Goal: Task Accomplishment & Management: Manage account settings

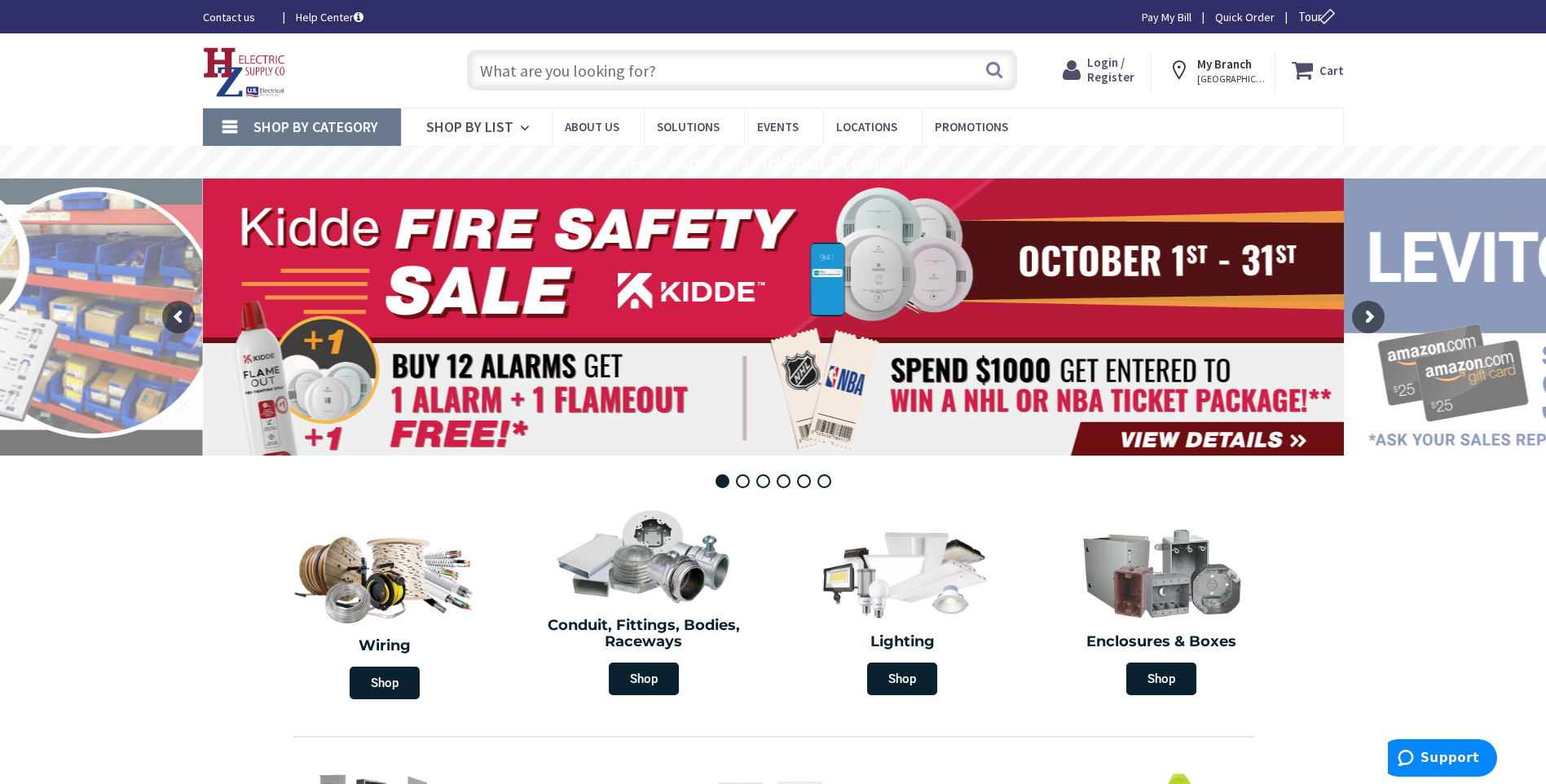
click at [1114, 76] on span "Login / Register" at bounding box center [1110, 69] width 47 height 30
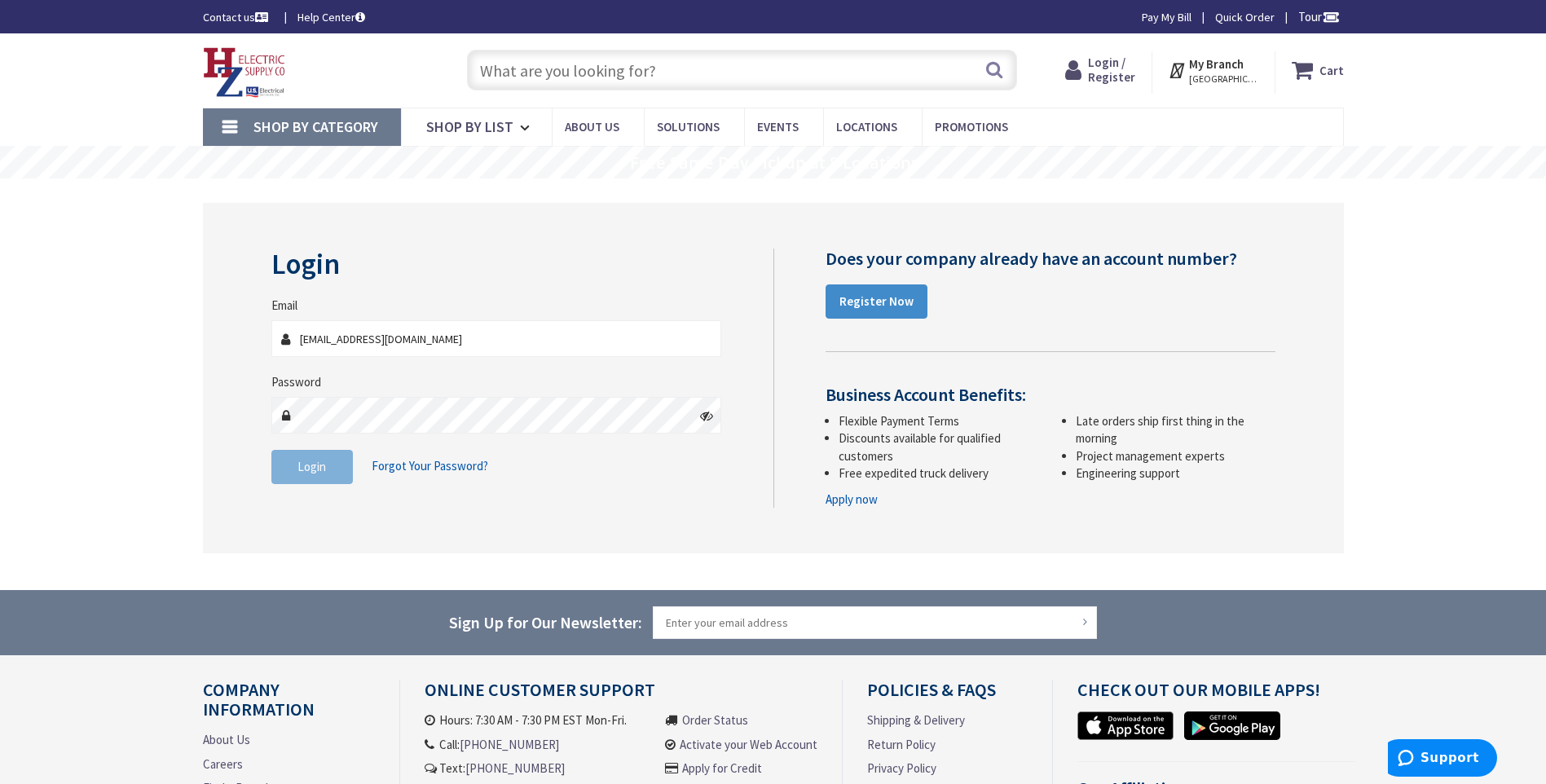
type input "[EMAIL_ADDRESS][DOMAIN_NAME]"
click at [330, 453] on button "Login" at bounding box center [312, 466] width 82 height 34
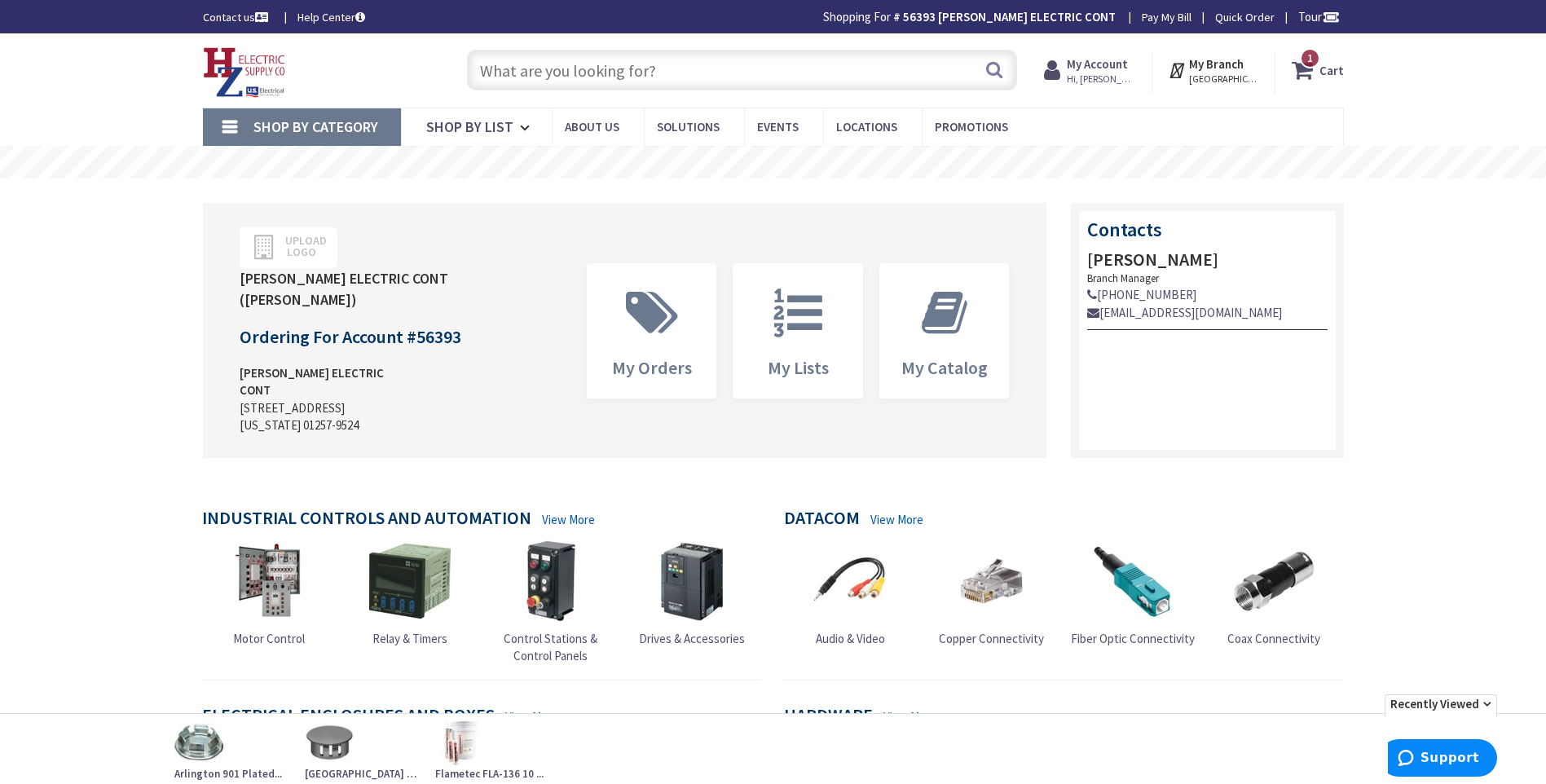
click at [515, 77] on input "text" at bounding box center [742, 70] width 550 height 40
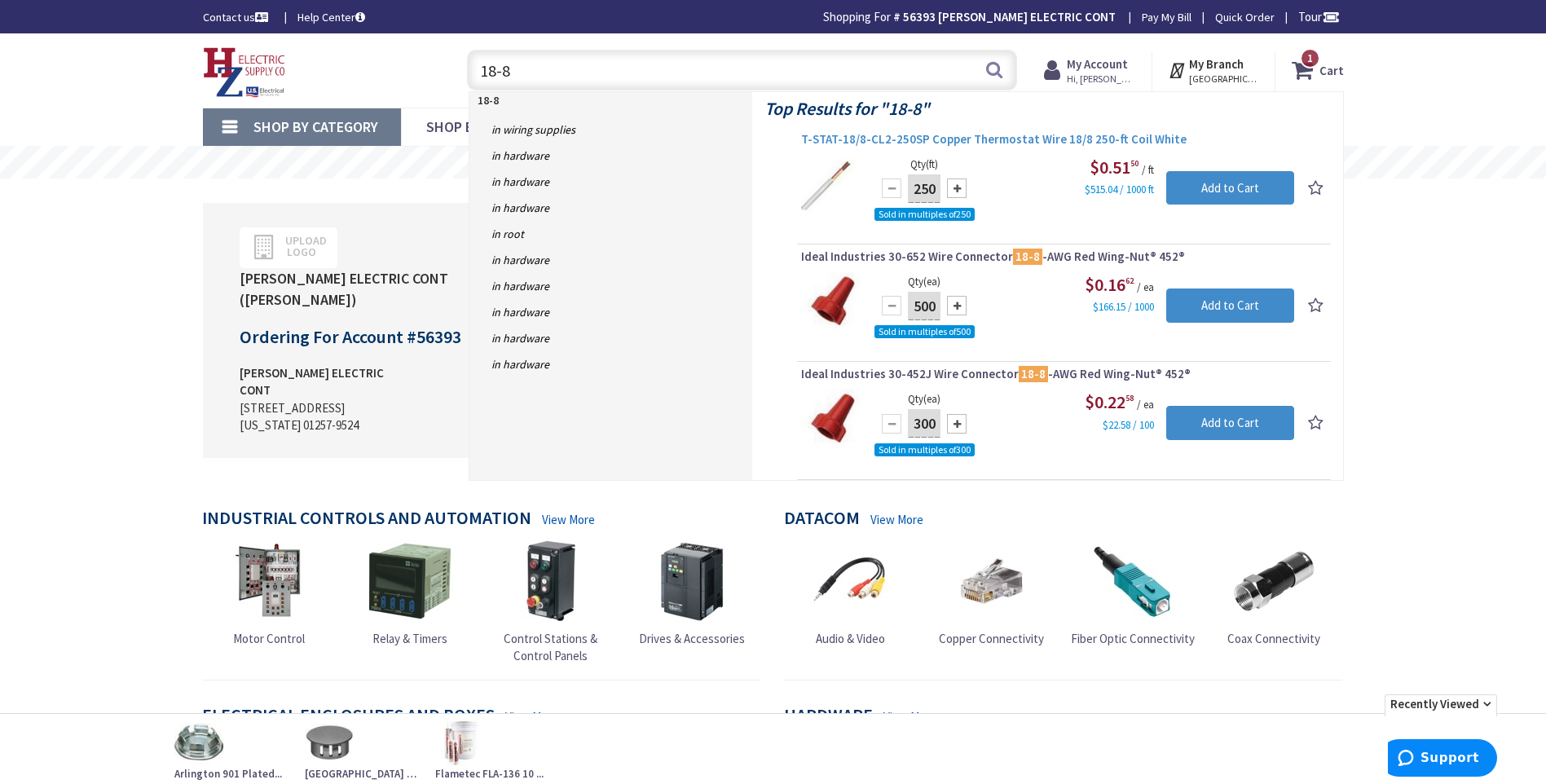
type input "18-8"
click at [999, 136] on span "T-STAT-18/8-CL2-250SP Copper Thermostat Wire 18/8 250-ft Coil White" at bounding box center [1064, 140] width 526 height 17
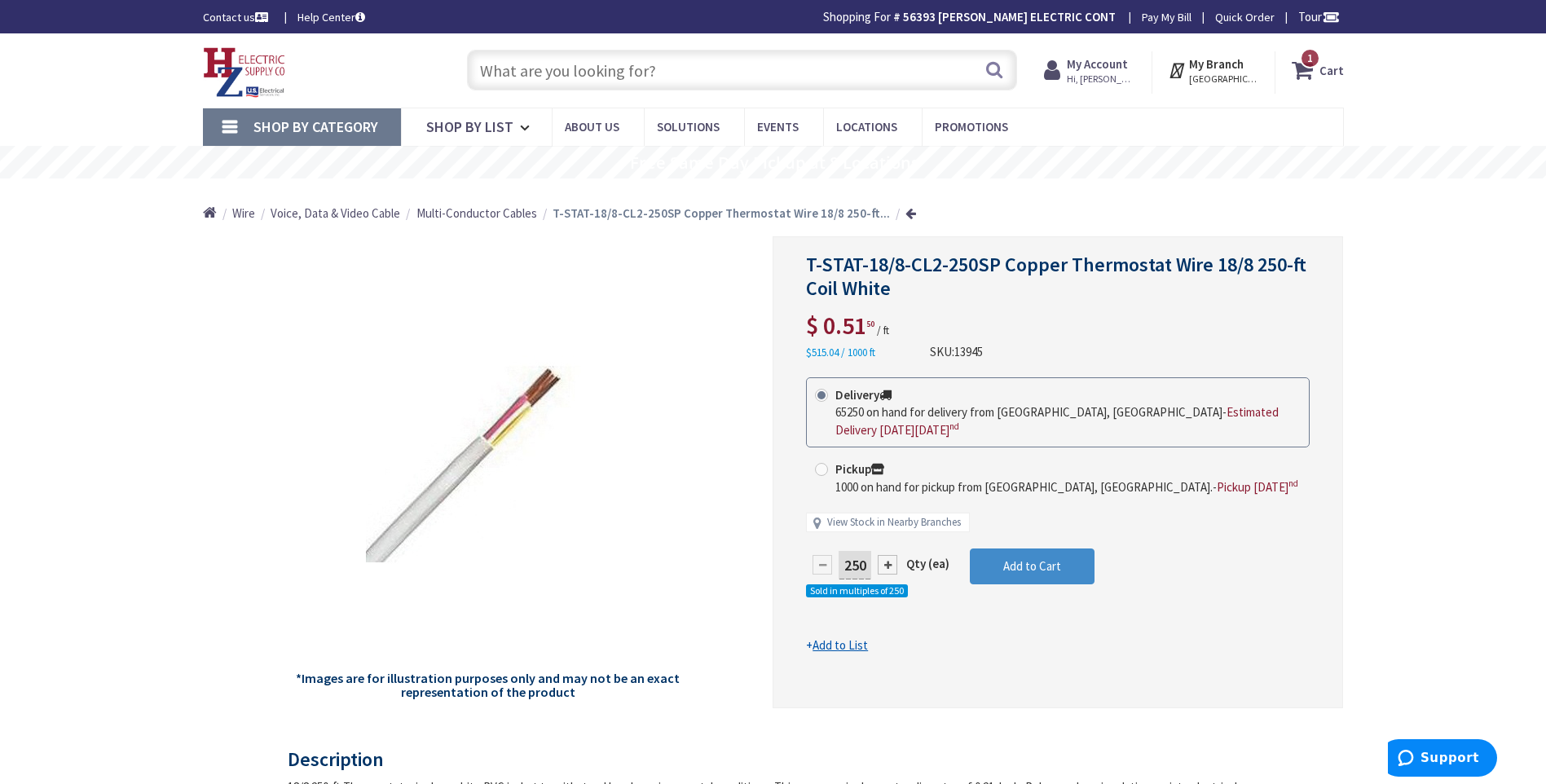
click at [557, 70] on input "text" at bounding box center [742, 70] width 550 height 40
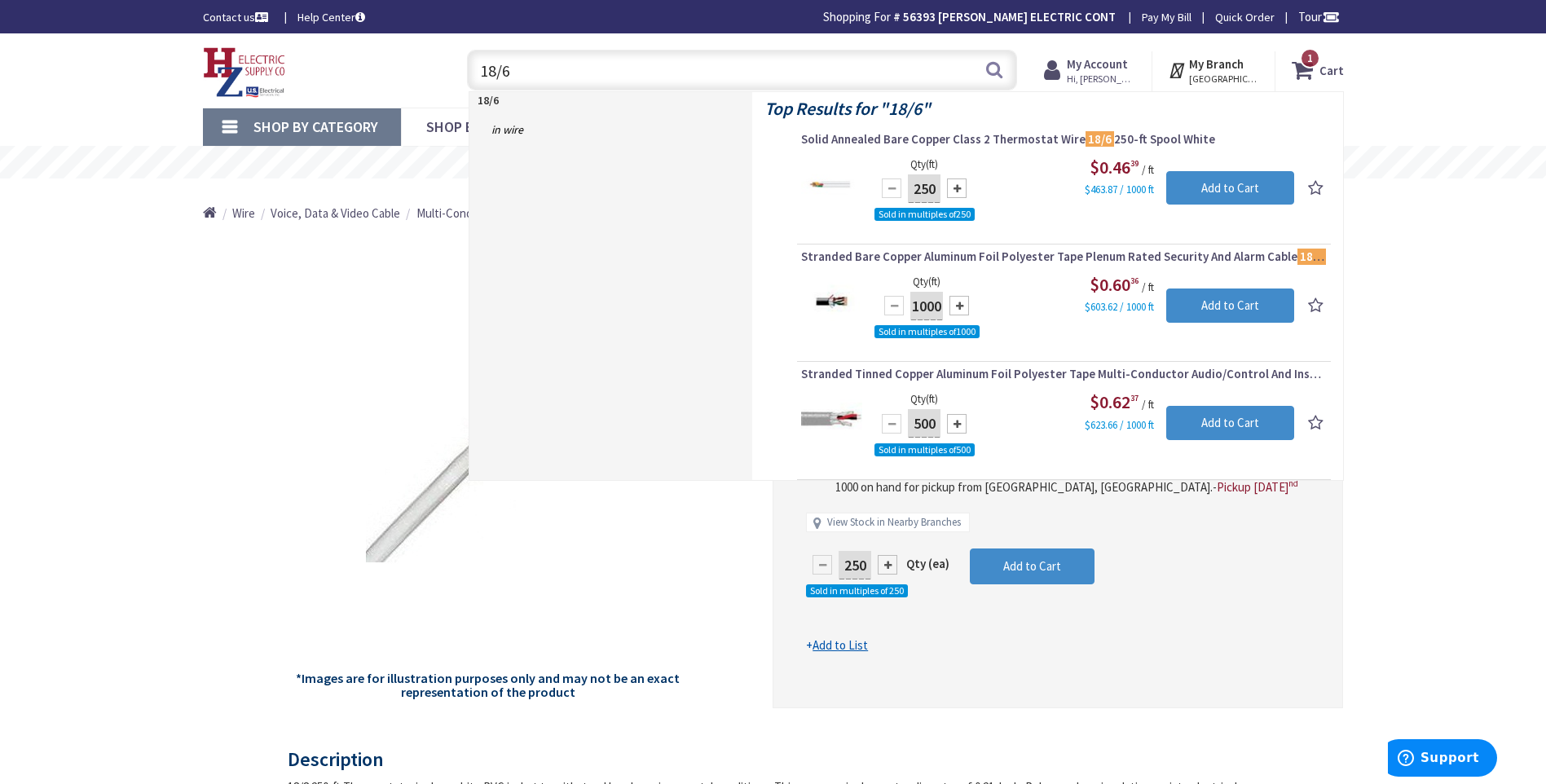
click at [1467, 203] on div "Home Wire Voice, Data & Video Cable Multi-Conductor Cables T-STAT-18/8-CL2-250S…" at bounding box center [773, 207] width 1546 height 58
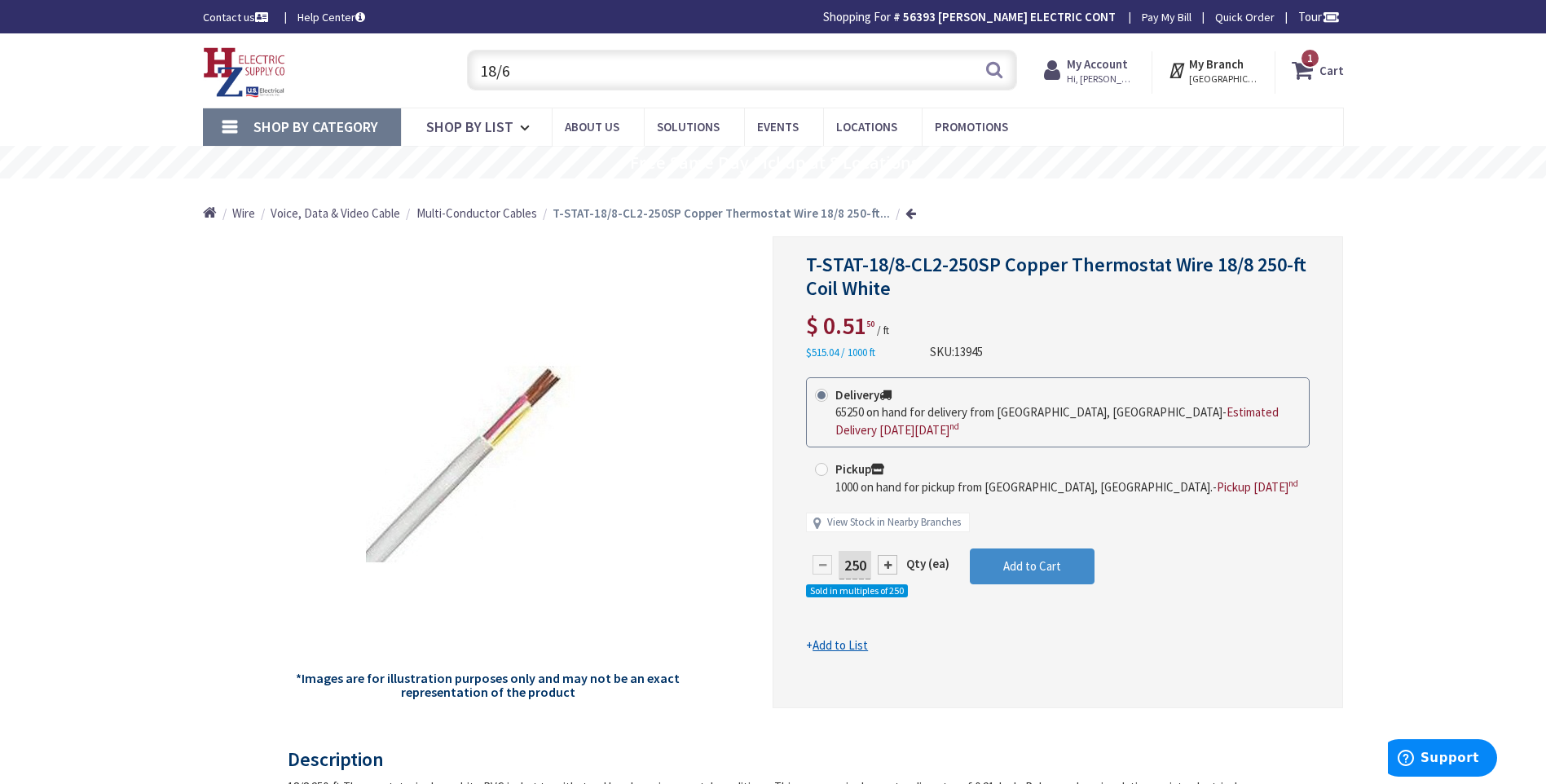
drag, startPoint x: 517, startPoint y: 69, endPoint x: 456, endPoint y: 68, distance: 61.0
click at [456, 68] on div "18/6 18/6 Search 1" at bounding box center [737, 69] width 583 height 52
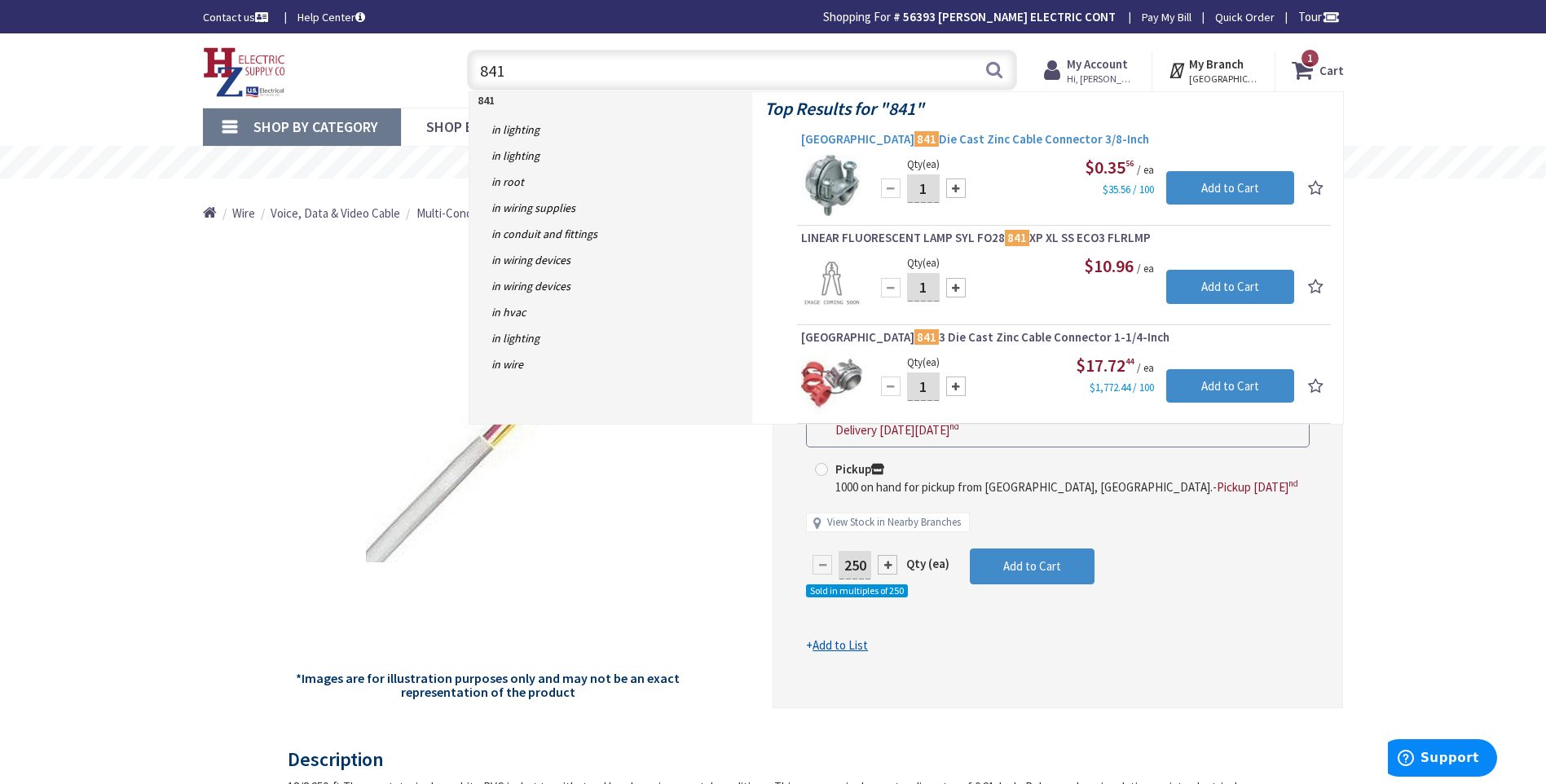
type input "841"
click at [968, 141] on span "Arlington 841 Die Cast Zinc Cable Connector 3/8-Inch" at bounding box center [1064, 140] width 526 height 17
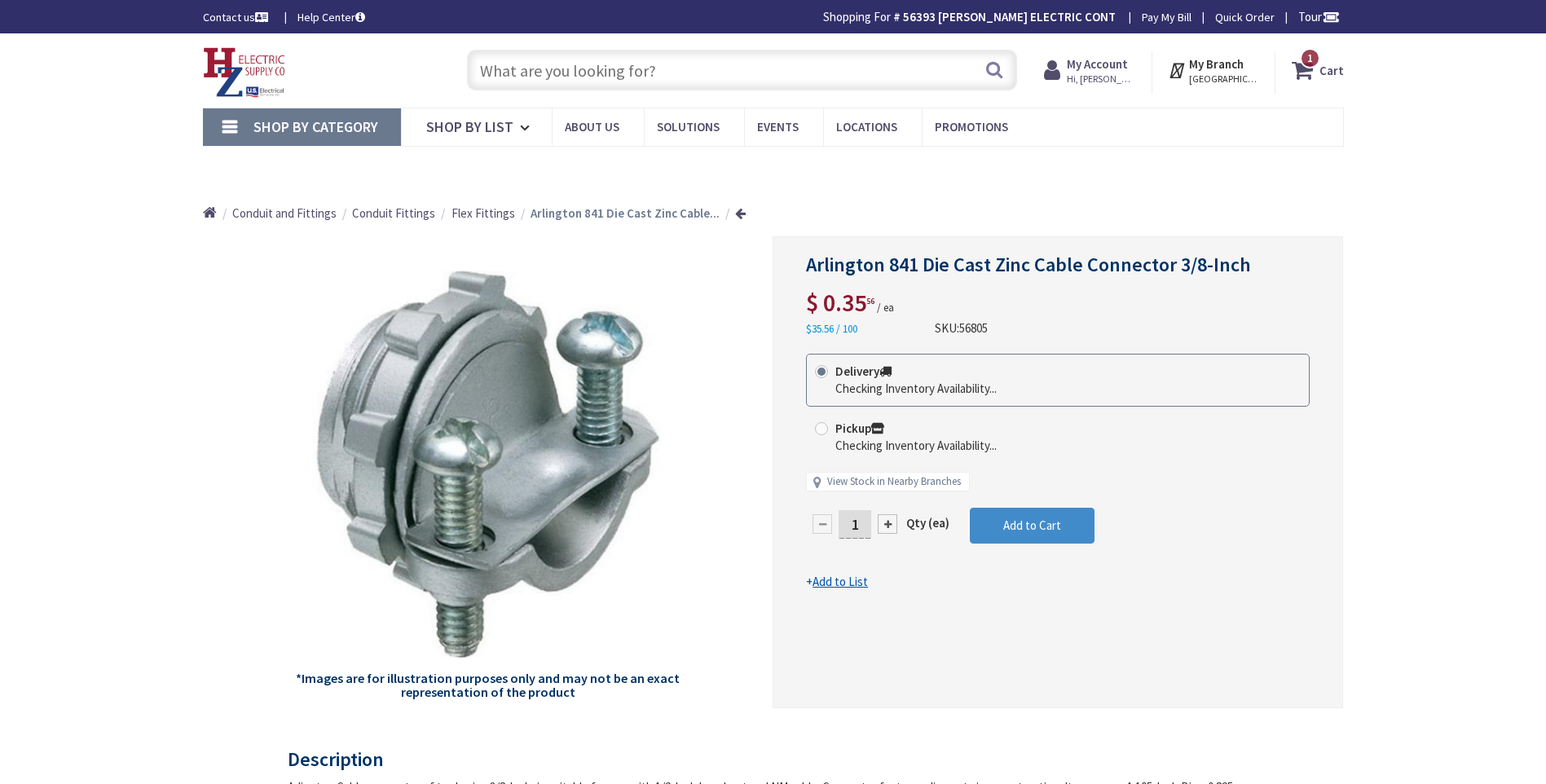
type input "[GEOGRAPHIC_DATA][PERSON_NAME] 01238, [GEOGRAPHIC_DATA]"
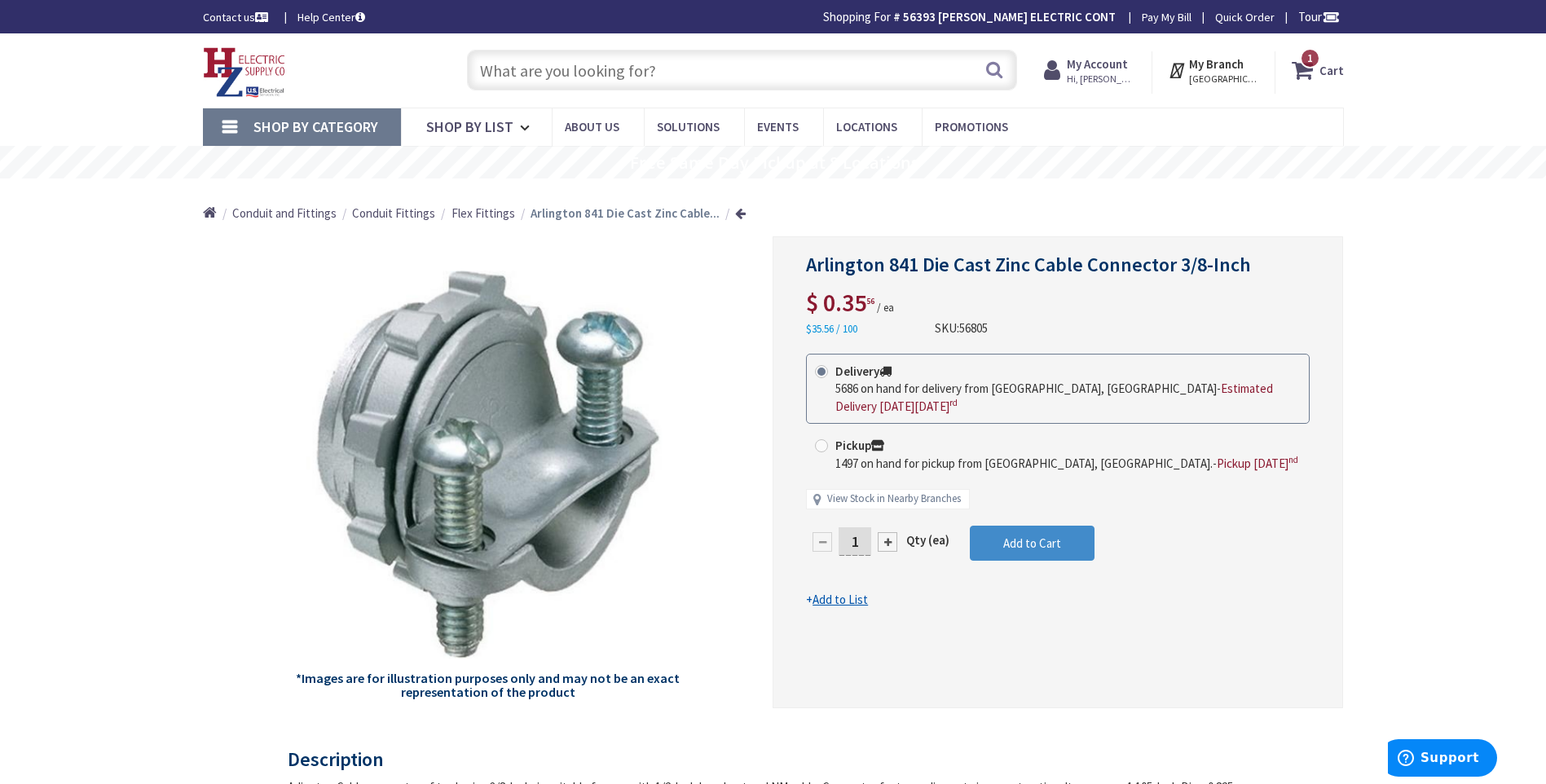
click at [1107, 73] on span "Hi, David" at bounding box center [1101, 79] width 69 height 13
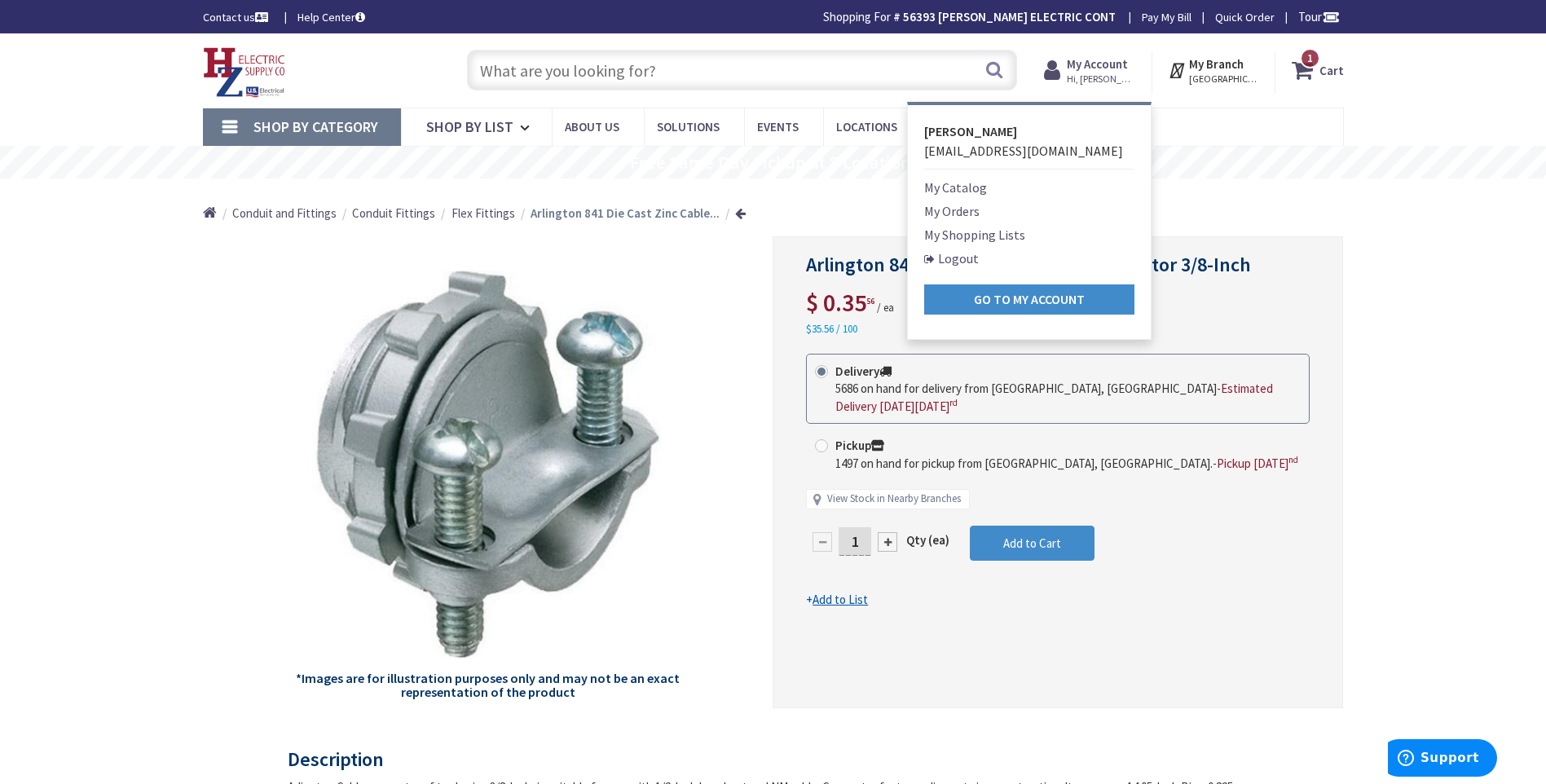
click at [970, 235] on link "My Shopping Lists" at bounding box center [975, 234] width 101 height 19
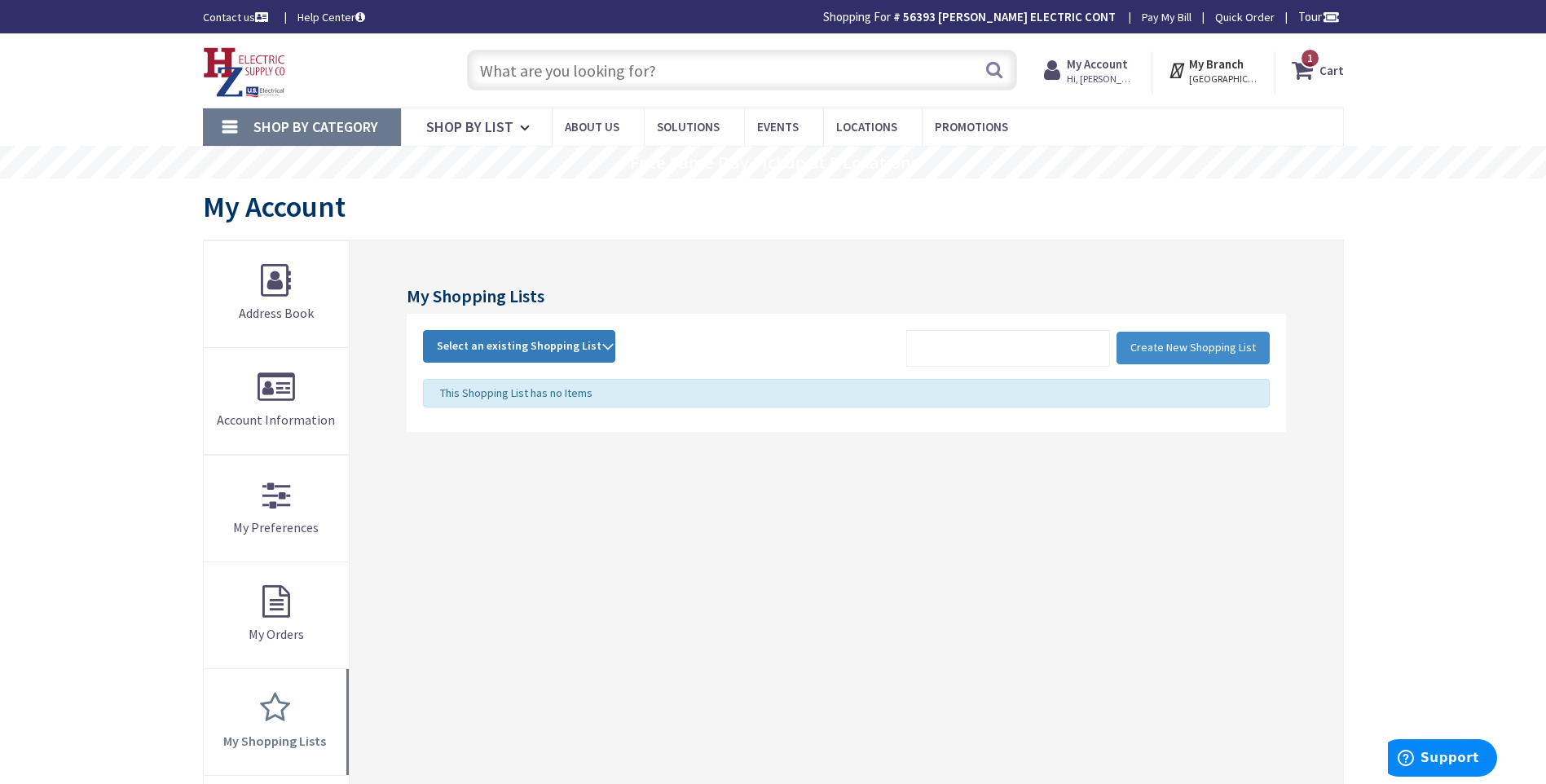
click at [584, 347] on strong "Select an existing Shopping List" at bounding box center [519, 346] width 164 height 19
click at [457, 457] on link "[PERSON_NAME]" at bounding box center [520, 455] width 191 height 37
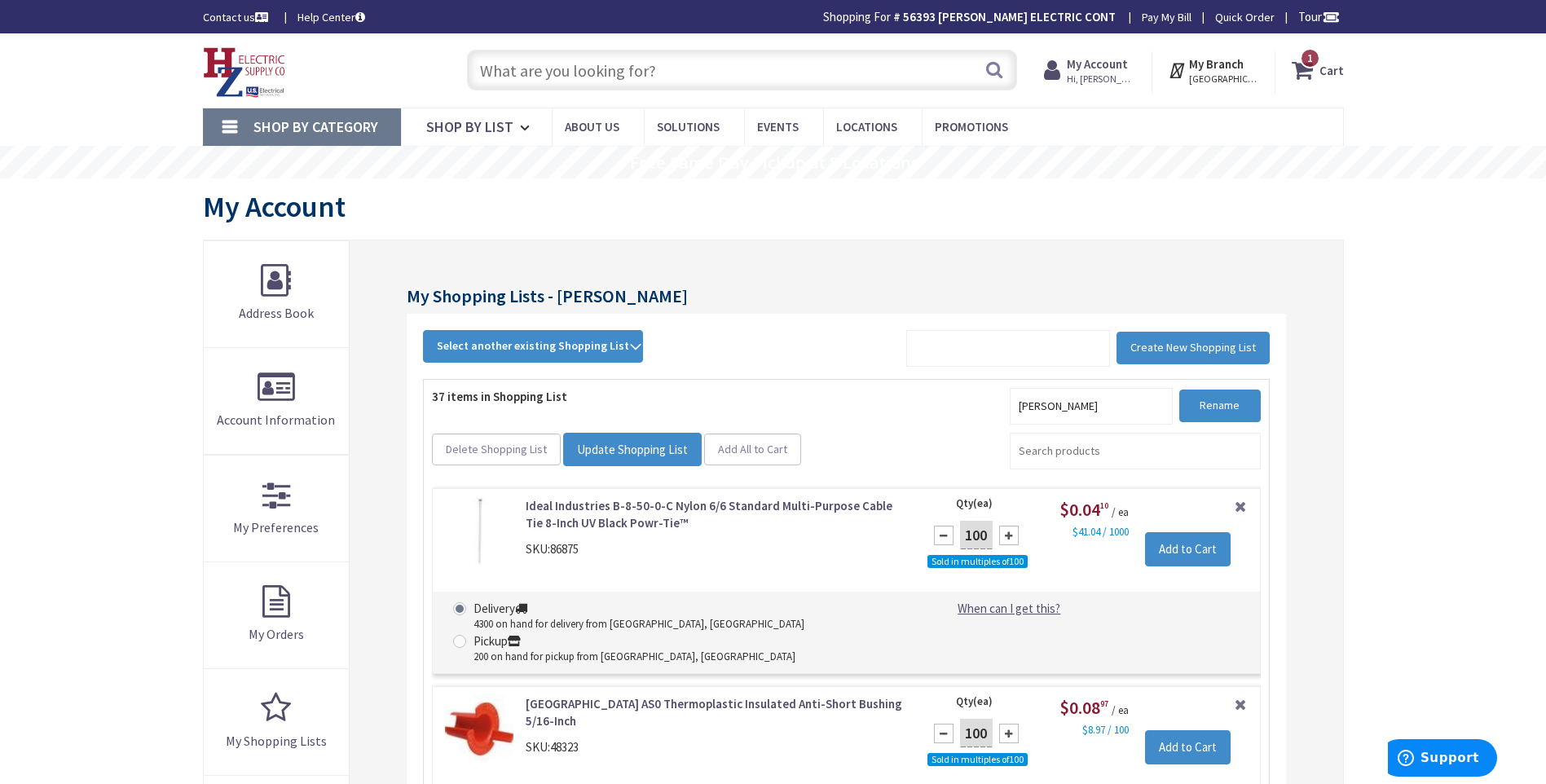
click at [1098, 76] on span "Hi, David" at bounding box center [1101, 79] width 69 height 13
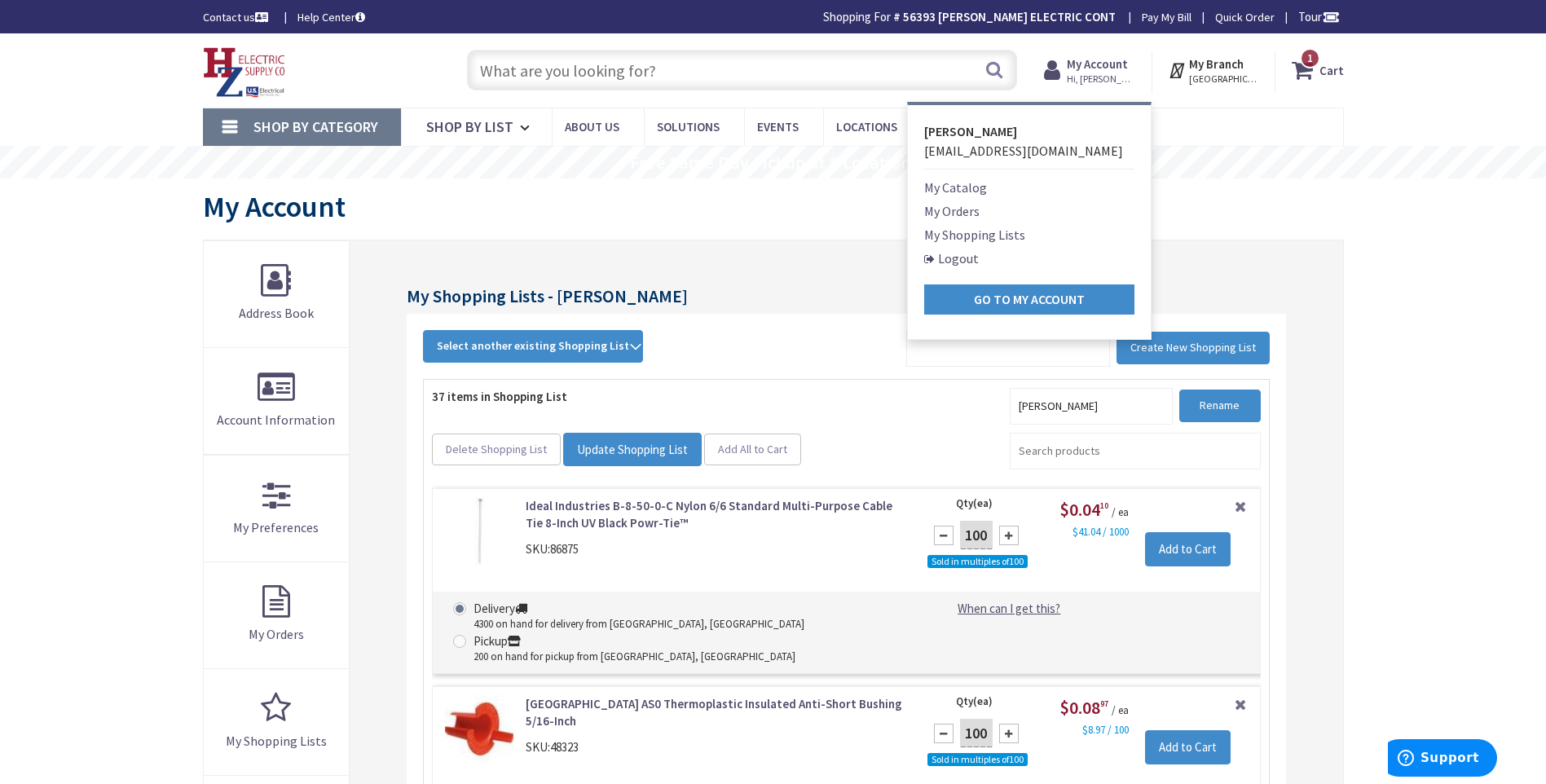
click at [975, 258] on link "Logout" at bounding box center [951, 258] width 54 height 19
